Goal: Information Seeking & Learning: Learn about a topic

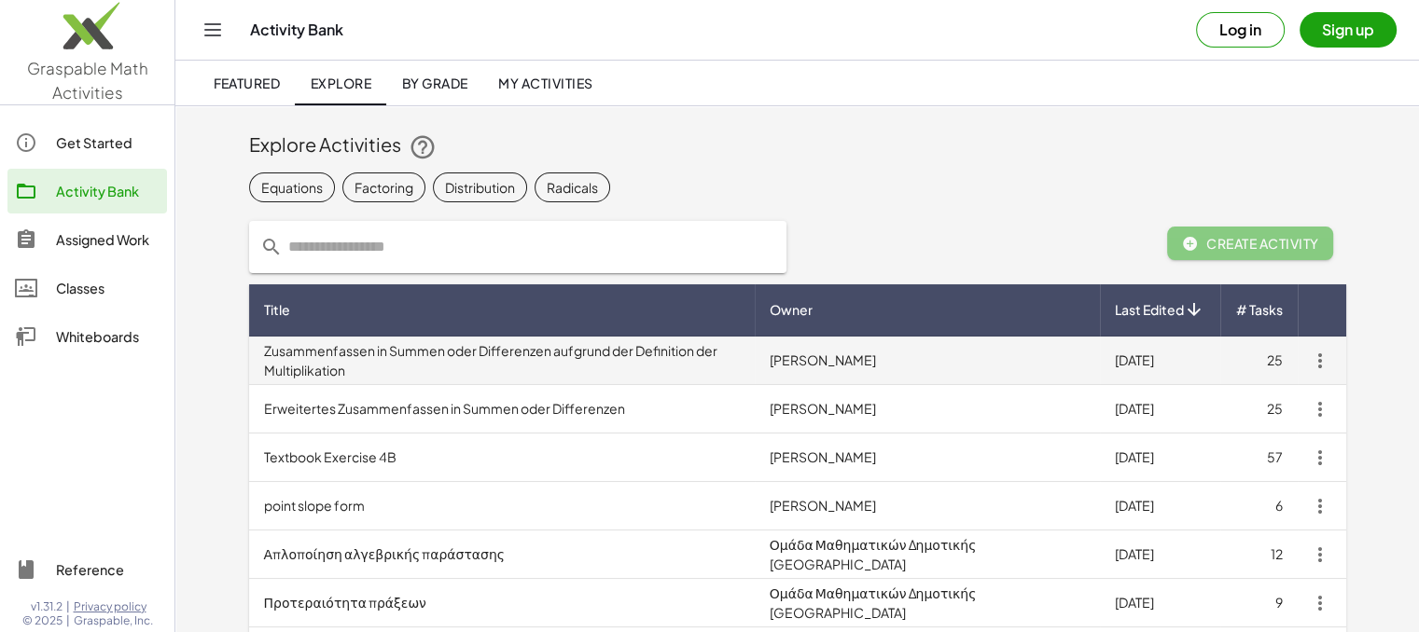
click at [418, 363] on td "Zusammenfassen in Summen oder Differenzen aufgrund der Definition der Multiplik…" at bounding box center [501, 361] width 505 height 48
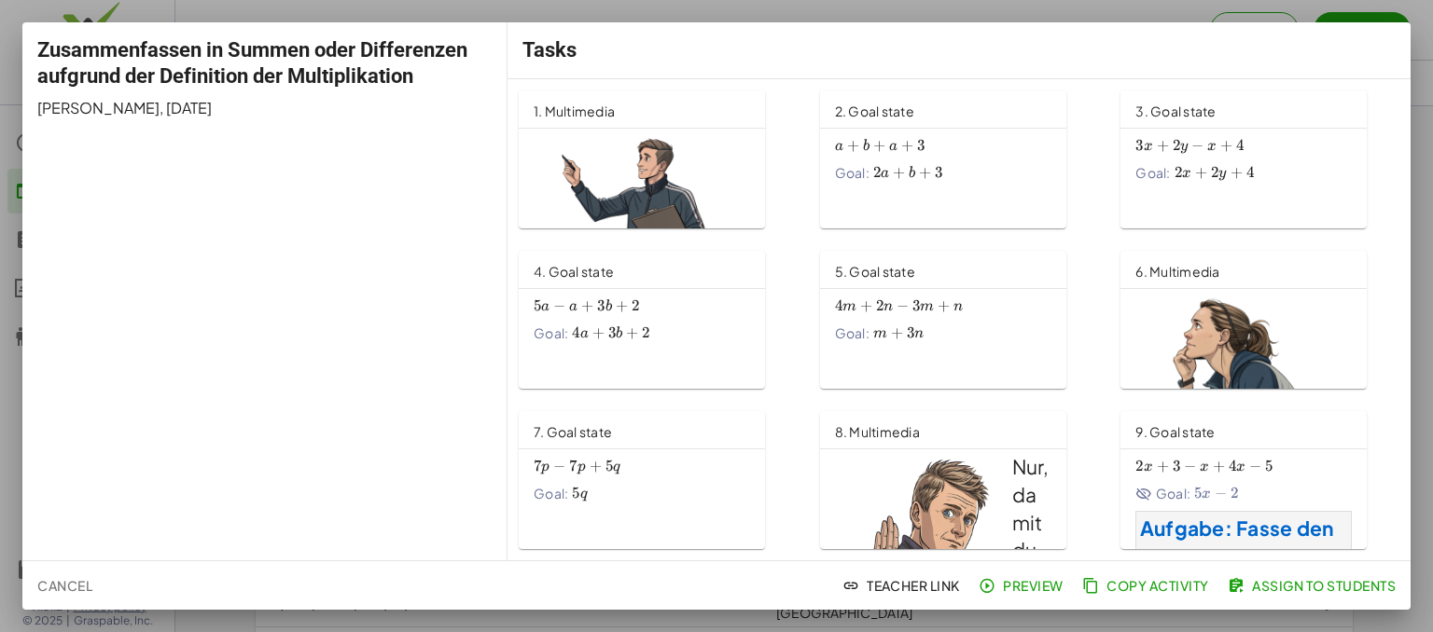
click at [574, 389] on div "4. Goal state 5 a − a + 3 b + 2 5a-a+3b+2 5 a − a + 3 b + 2 Goal: 4 a + 3 b + 2…" at bounding box center [657, 320] width 301 height 160
click at [569, 363] on div "4. Goal state 5 a − a + 3 b + 2 5a-a+3b+2 5 a − a + 3 b + 2 Goal: 4 a + 3 b + 2…" at bounding box center [642, 320] width 246 height 138
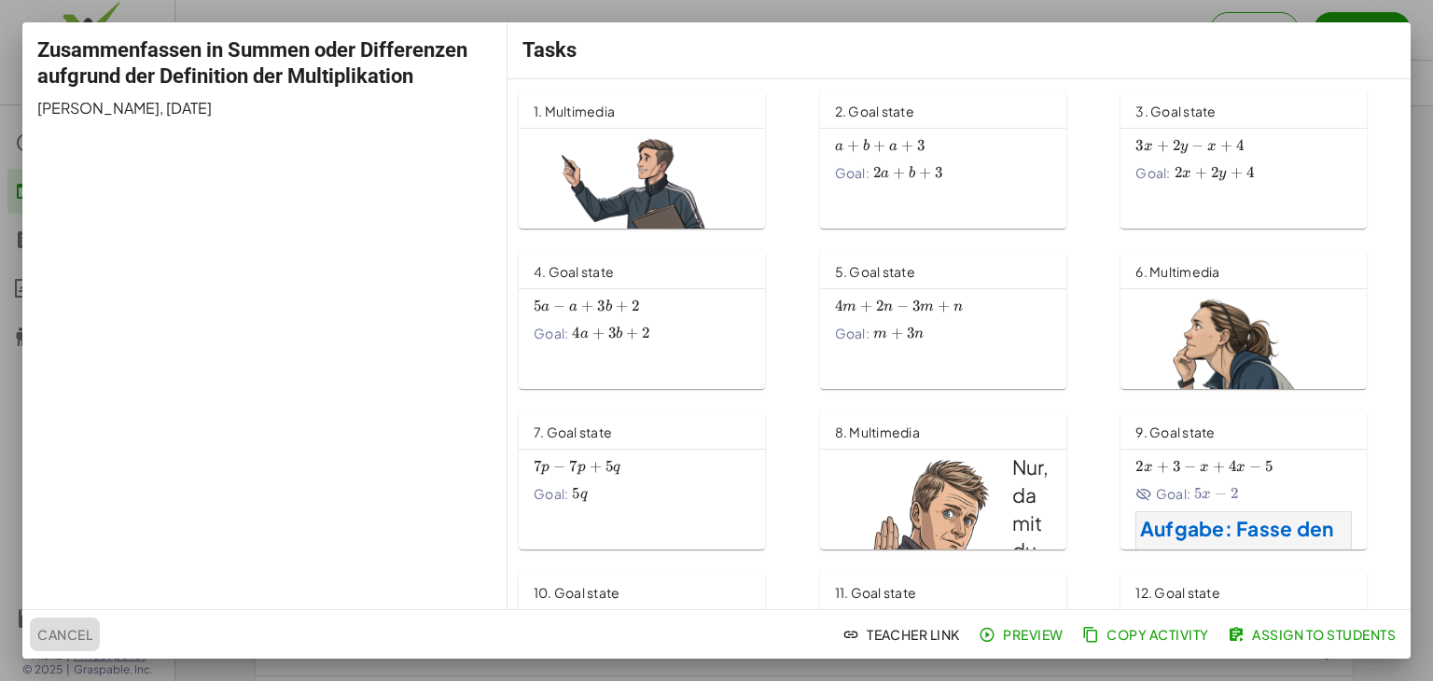
click at [30, 631] on button "Cancel" at bounding box center [65, 634] width 70 height 34
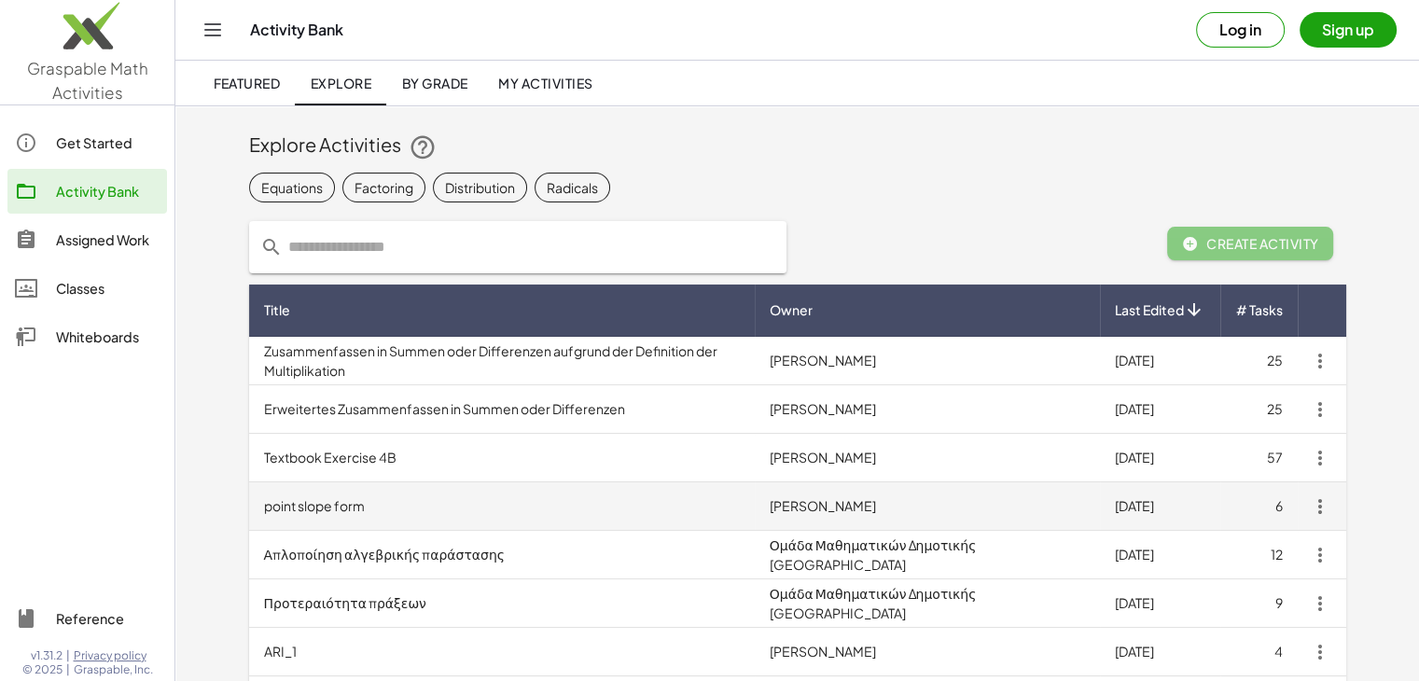
click at [303, 519] on td "point slope form" at bounding box center [501, 506] width 505 height 48
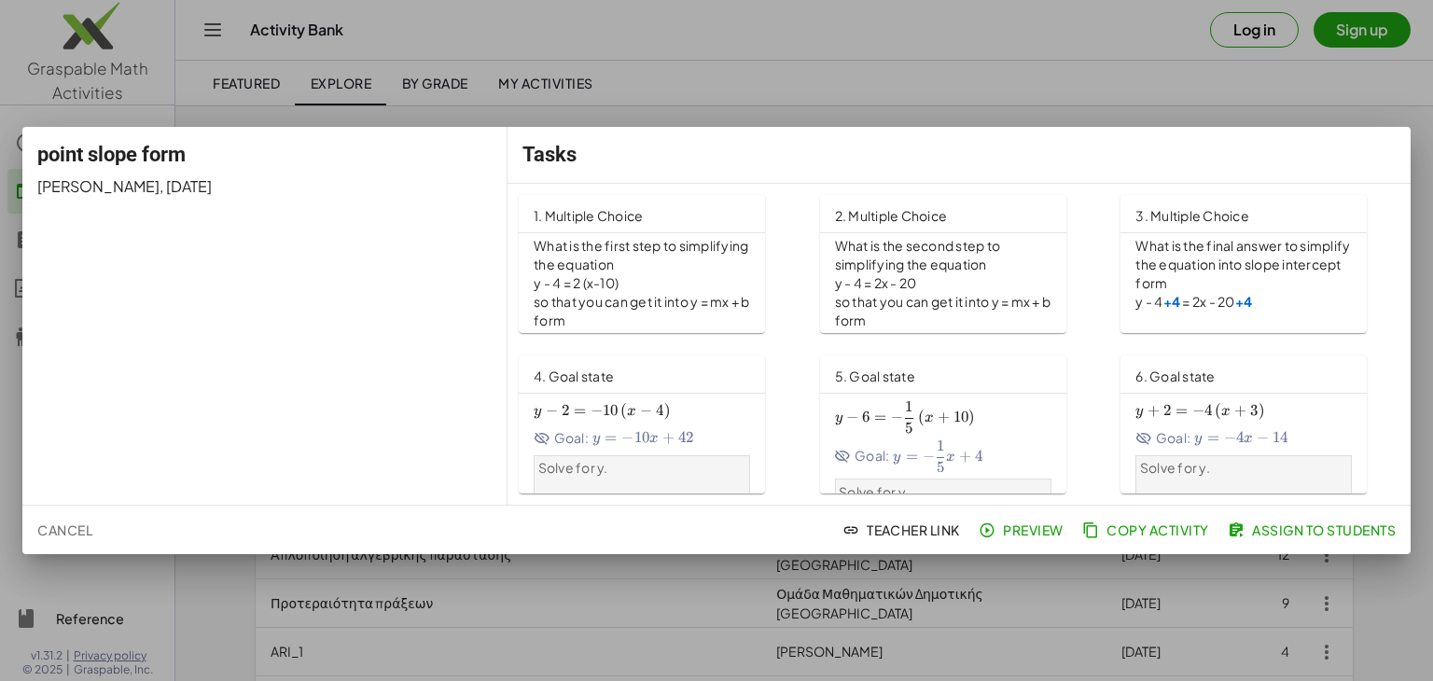
click at [310, 607] on div at bounding box center [716, 340] width 1433 height 681
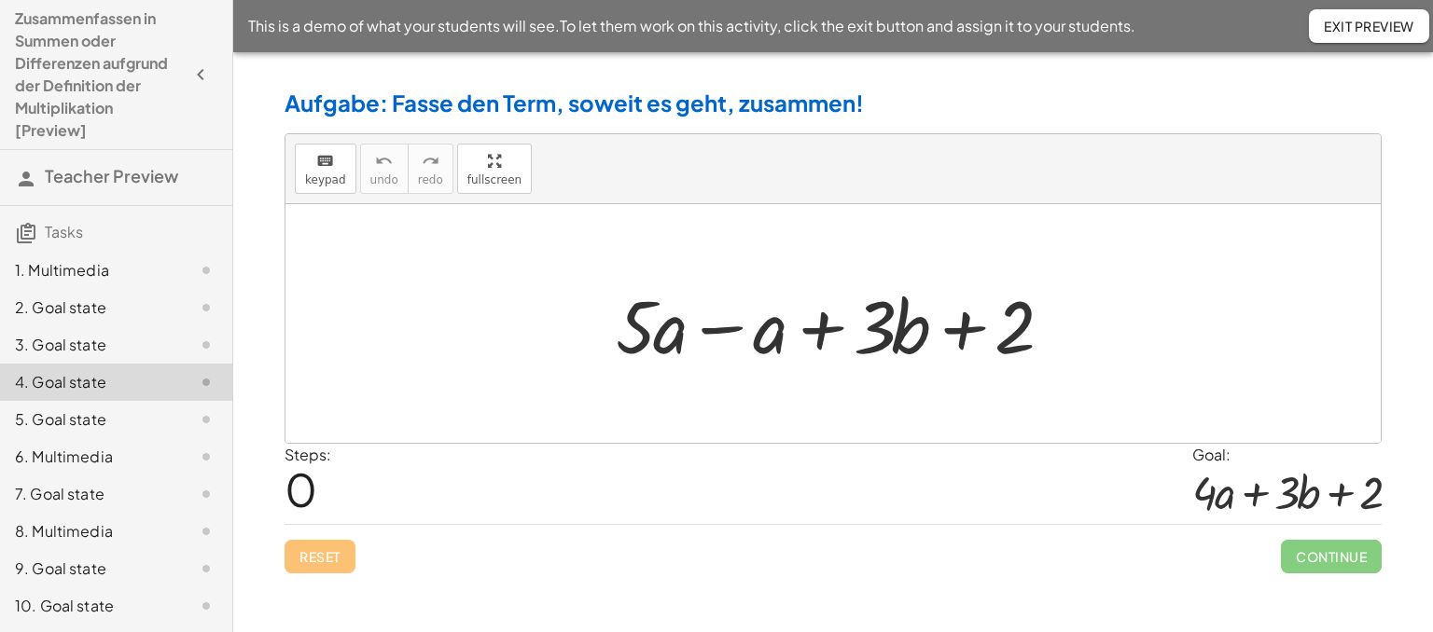
click at [502, 541] on div "Reset Continue" at bounding box center [832, 548] width 1097 height 49
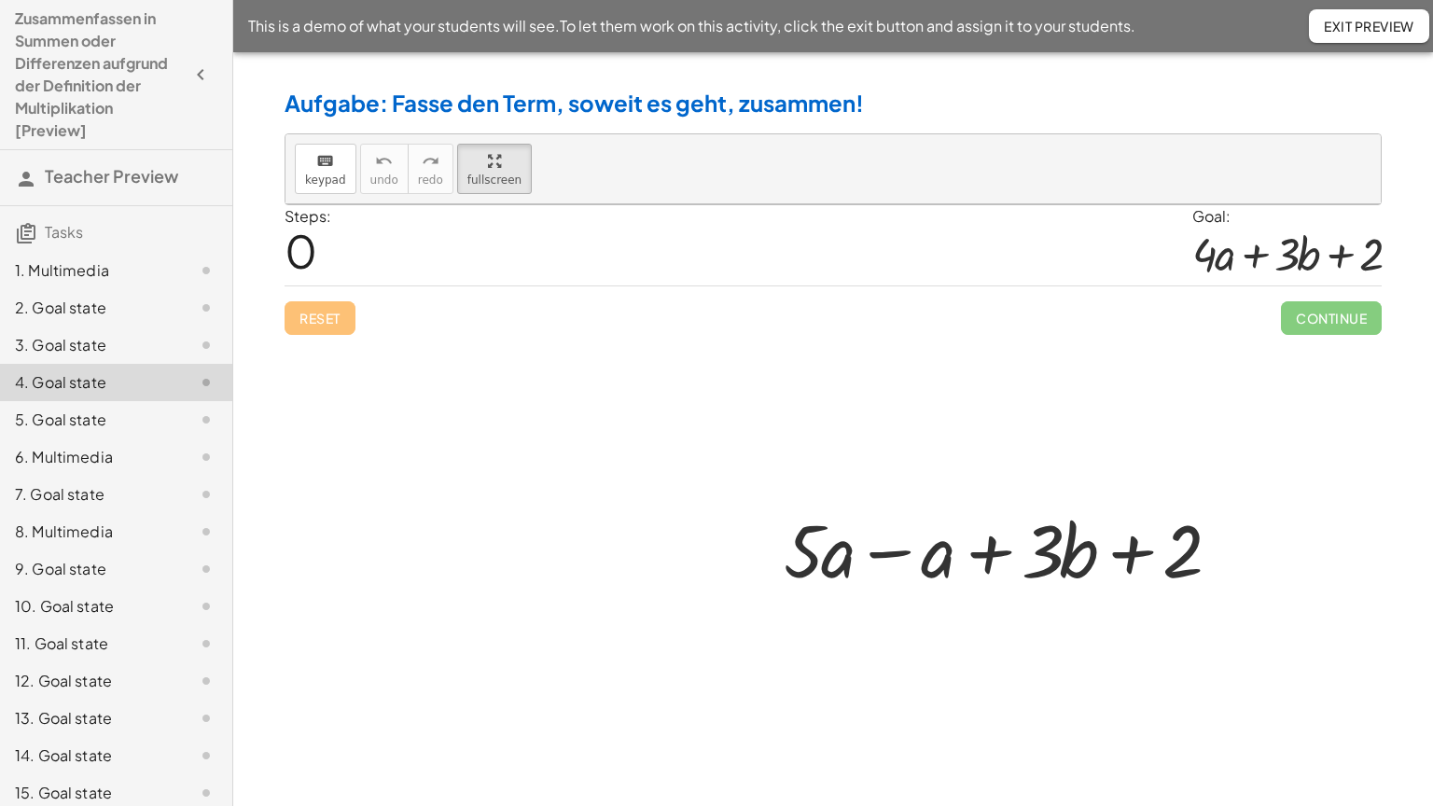
drag, startPoint x: 471, startPoint y: 182, endPoint x: 471, endPoint y: 312, distance: 129.6
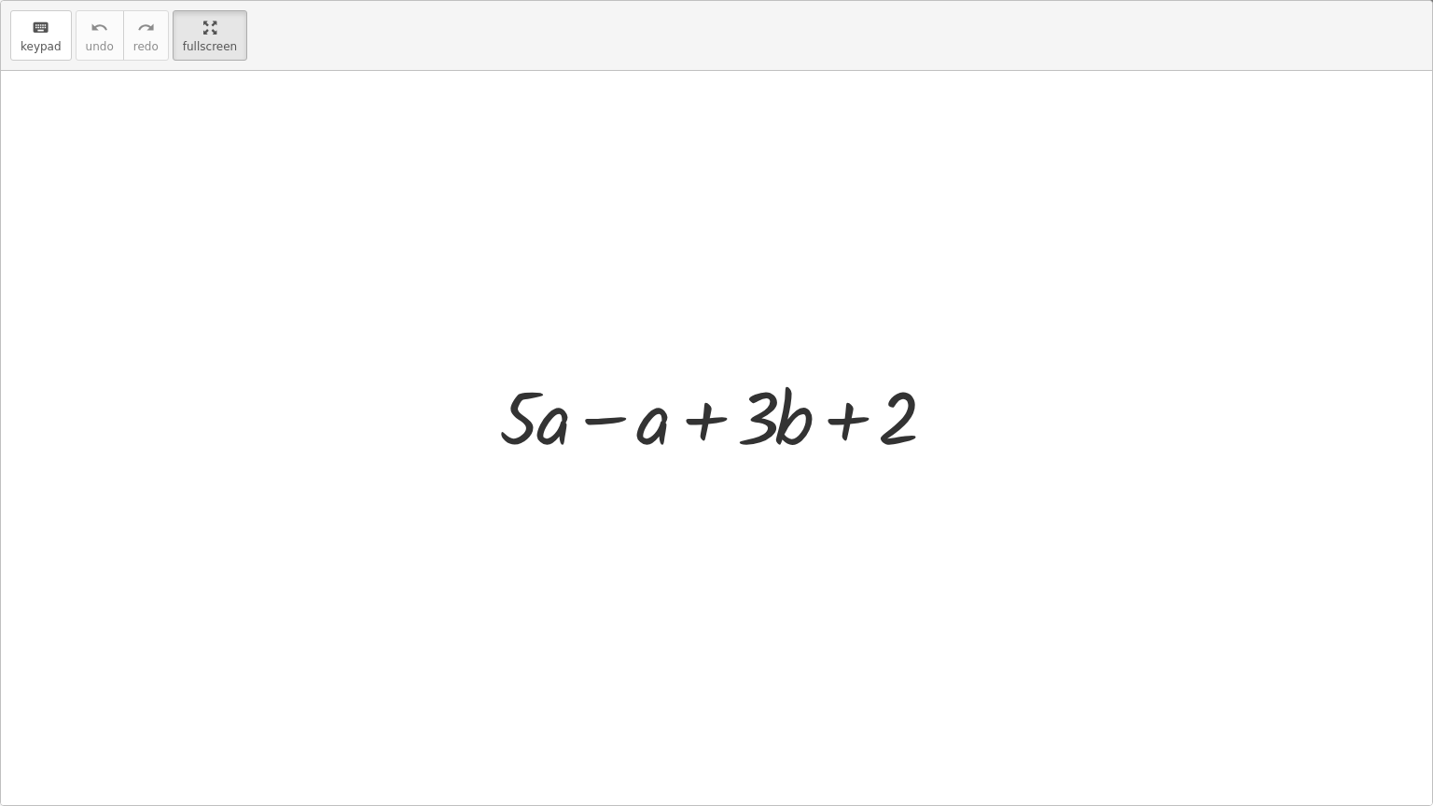
click at [471, 312] on div "keyboard keypad undo undo redo redo fullscreen + · 5 · a − a + · 3 · b + 2 ×" at bounding box center [716, 403] width 1431 height 804
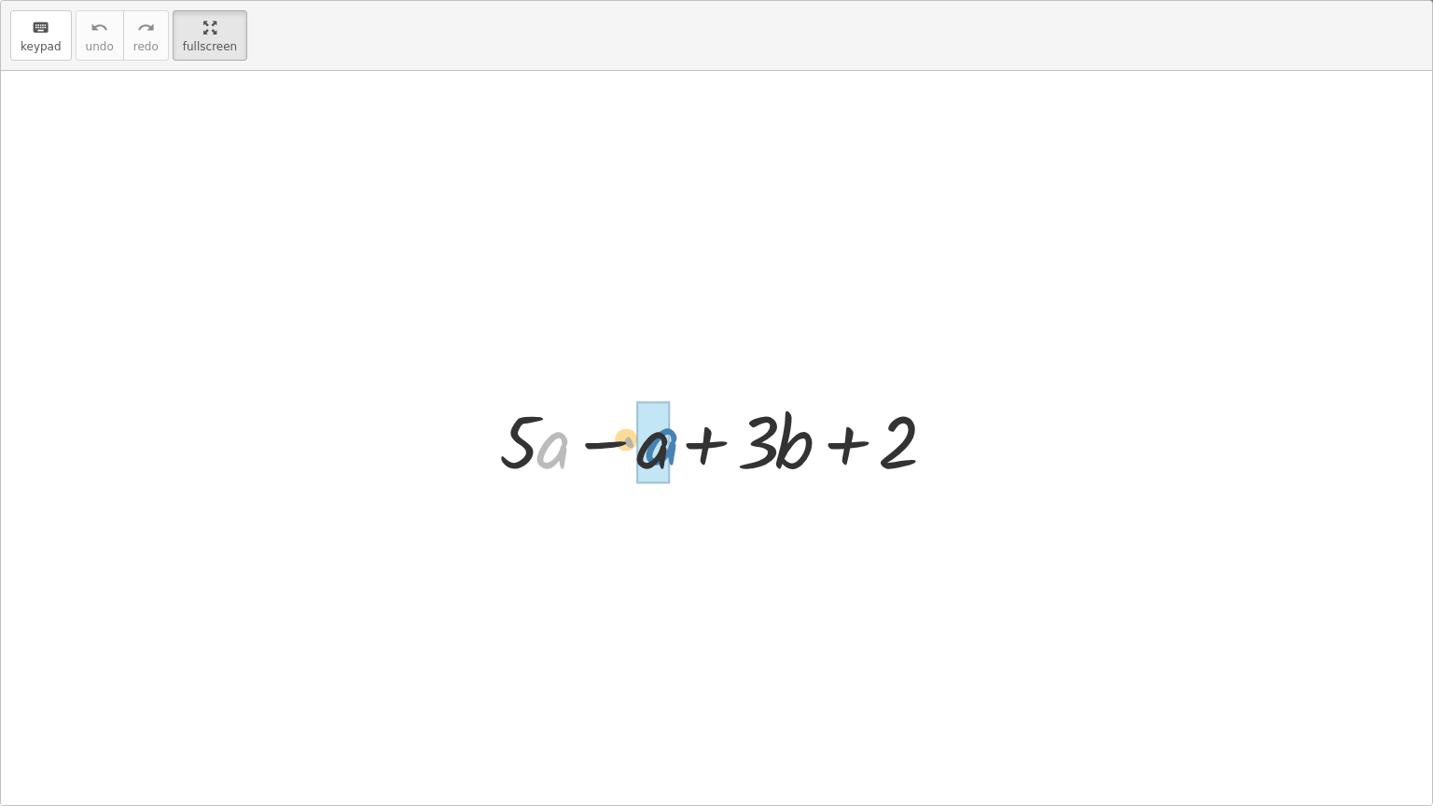
drag, startPoint x: 556, startPoint y: 466, endPoint x: 672, endPoint y: 458, distance: 116.0
click at [672, 458] on div at bounding box center [723, 439] width 467 height 96
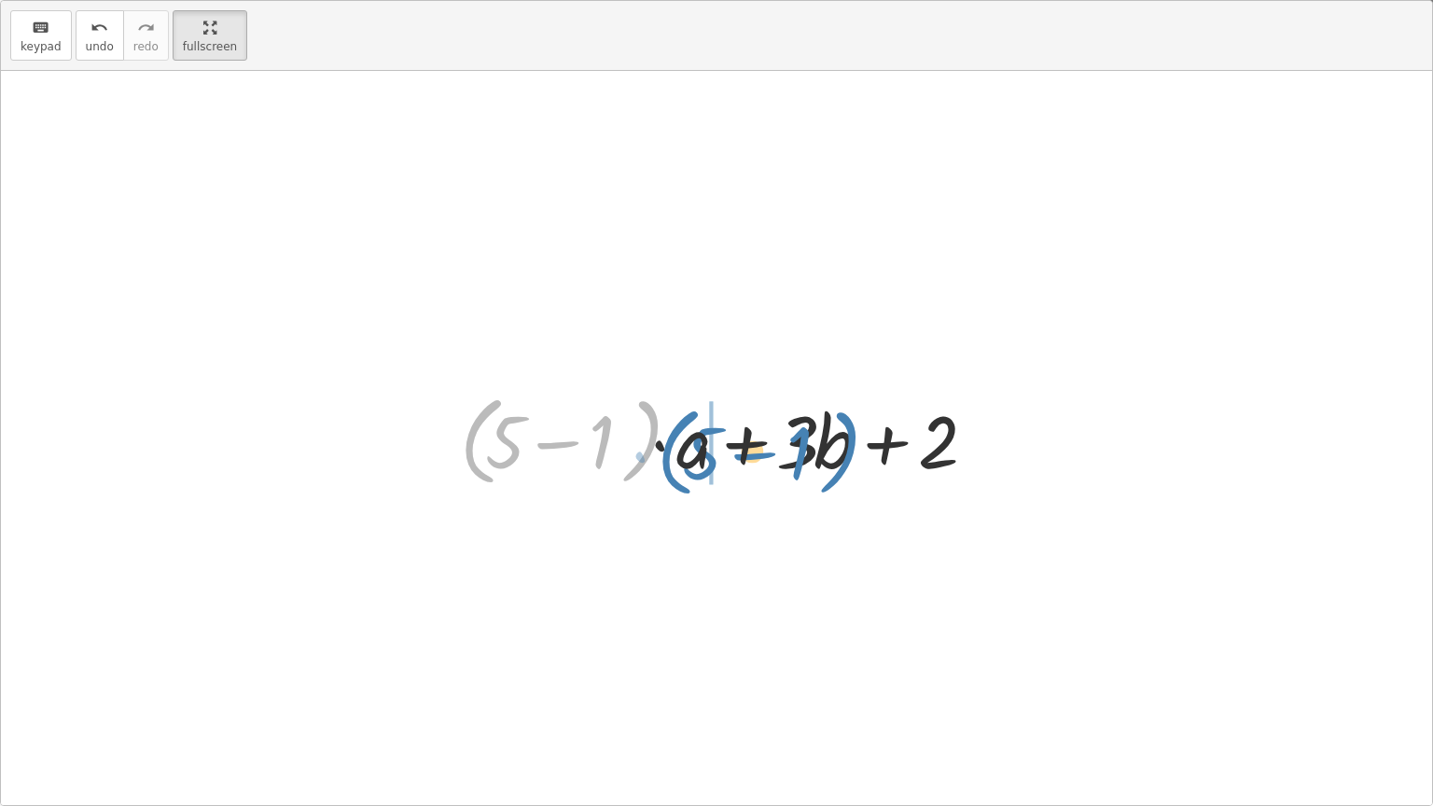
drag, startPoint x: 628, startPoint y: 461, endPoint x: 825, endPoint y: 472, distance: 198.0
click at [825, 472] on div at bounding box center [723, 438] width 547 height 107
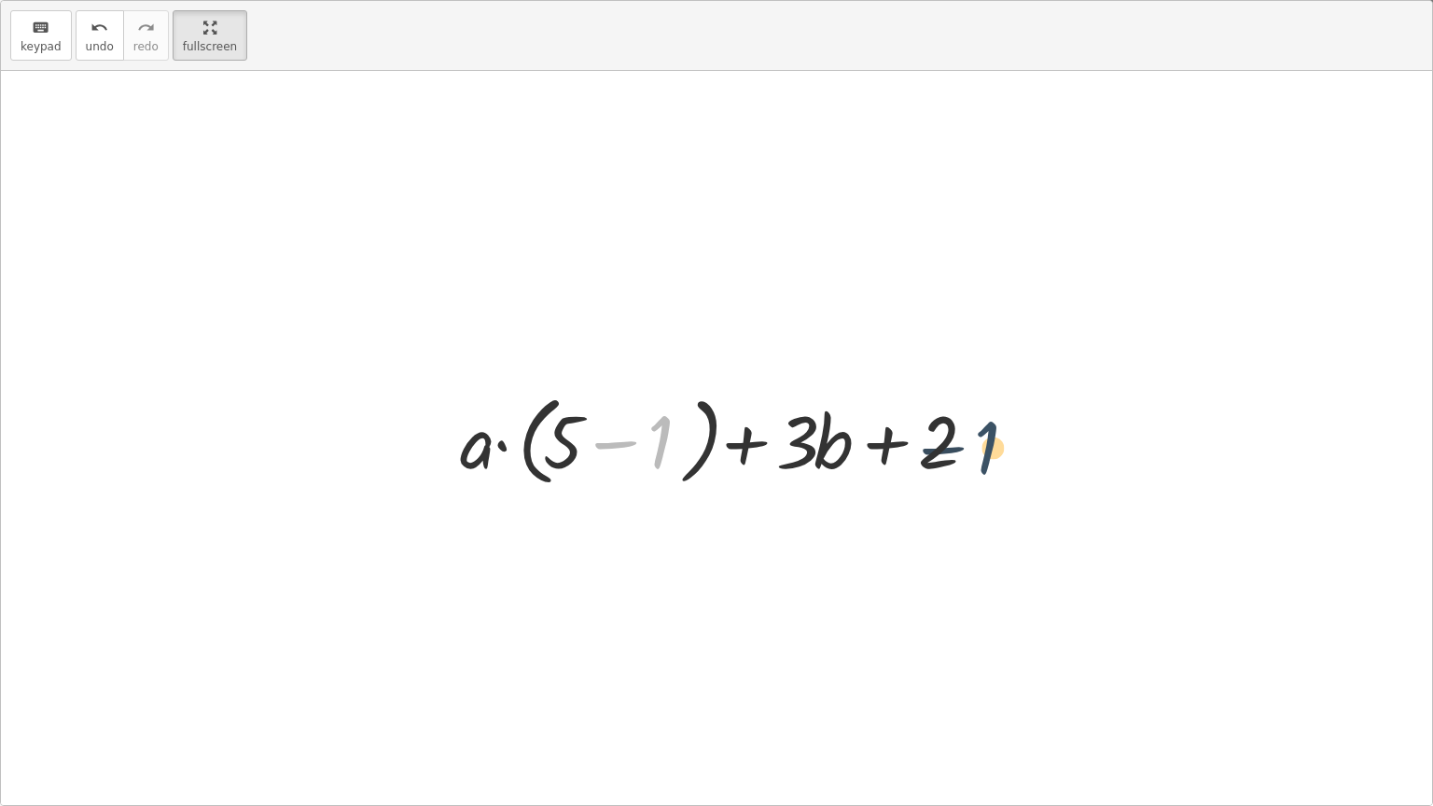
drag, startPoint x: 669, startPoint y: 470, endPoint x: 1032, endPoint y: 485, distance: 363.1
click at [1032, 485] on div "+ · 5 · a − a + · 3 · b + 2 + · ( + 5 − 1 ) · a + · 3 · b + 2 − 1 + 5 · a − + ·…" at bounding box center [716, 438] width 1431 height 734
drag, startPoint x: 664, startPoint y: 423, endPoint x: 805, endPoint y: 479, distance: 151.5
click at [805, 479] on div at bounding box center [723, 438] width 547 height 107
drag, startPoint x: 838, startPoint y: 440, endPoint x: 981, endPoint y: 429, distance: 143.1
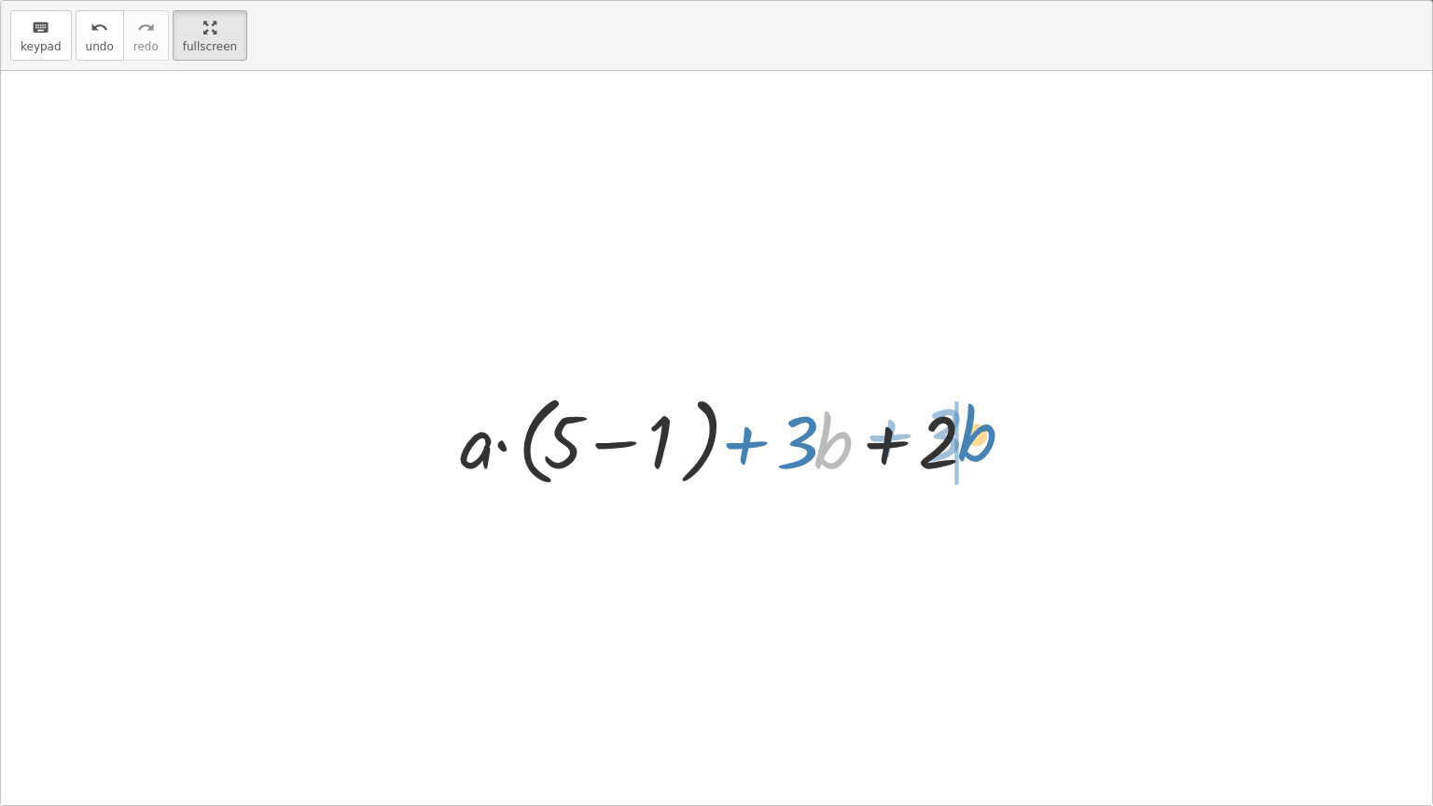
click at [981, 429] on div at bounding box center [723, 438] width 547 height 107
